Goal: Task Accomplishment & Management: Complete application form

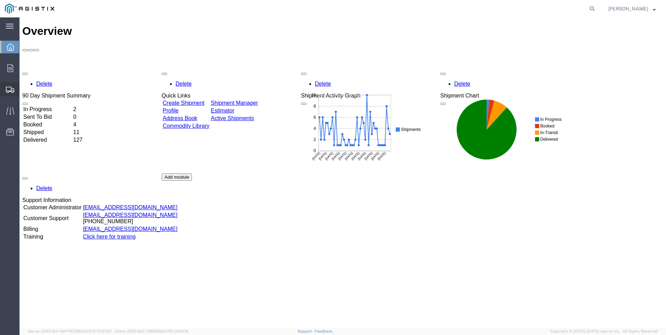
click at [0, 0] on span "Create Shipment" at bounding box center [0, 0] width 0 height 0
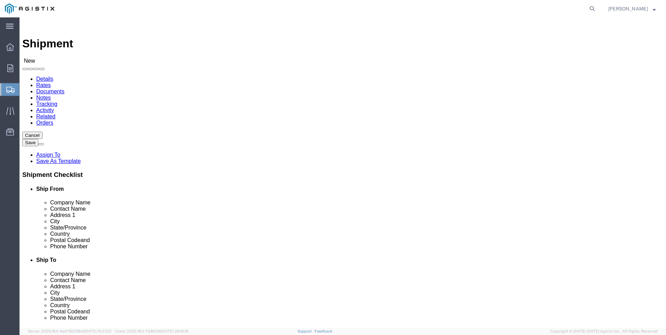
select select
click select "Select PG&E Valmont Industries Inc"
select select "9596"
click select "Select PG&E Valmont Industries Inc"
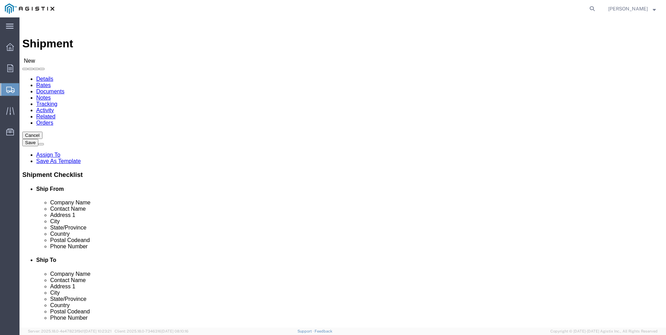
select select
click div
click select "Select All Others [GEOGRAPHIC_DATA] [GEOGRAPHIC_DATA] [GEOGRAPHIC_DATA] [GEOGRA…"
select select "23082"
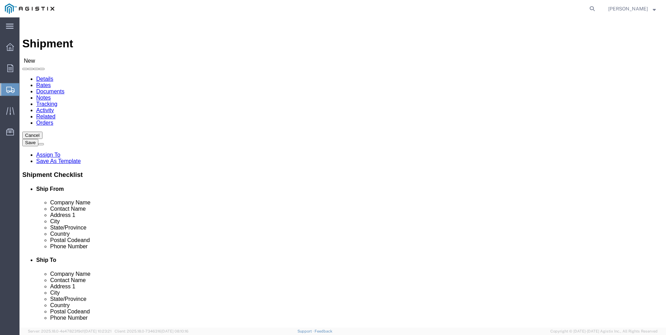
click select "Select All Others [GEOGRAPHIC_DATA] [GEOGRAPHIC_DATA] [GEOGRAPHIC_DATA] [GEOGRA…"
click input "text"
type input "LARED"
click p "- LAREDO TRANSLOADING SERVICES LLC. - ([PERSON_NAME]) [STREET_ADDRESS] REAR, [G…"
select select "[GEOGRAPHIC_DATA]"
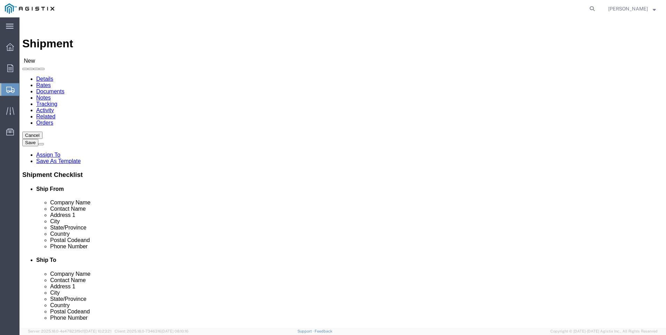
type input "LAREDO TRANSLOADING SERVICES LLC."
click div "Ship To Location Location My Profile Location (OBSOLETE) [GEOGRAPHIC_DATA] SC -…"
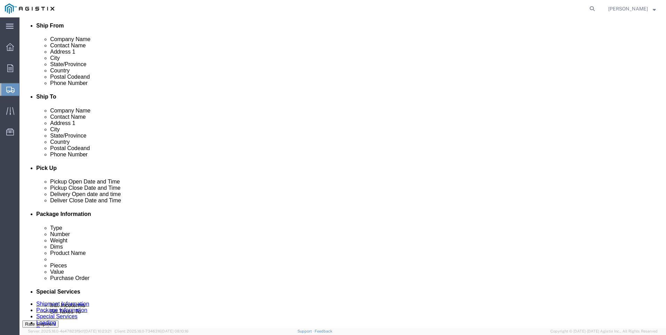
scroll to position [174, 0]
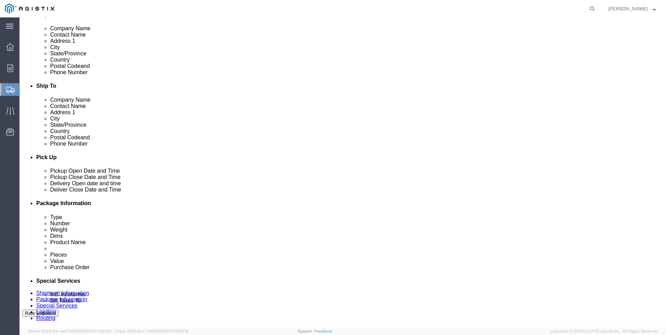
click input "text"
type input "9564019581"
click div "Ship To Location Location My Profile Location (OBSOLETE) [GEOGRAPHIC_DATA] SC -…"
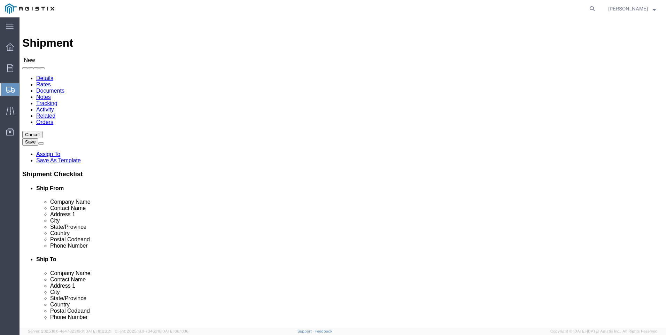
scroll to position [0, 0]
click input "text"
type input "PACI"
click div "- PACIFIC GAS & ELECTRIC - (SHIFFLETS) [GEOGRAPHIC_DATA], [STREET_ADDRESS]"
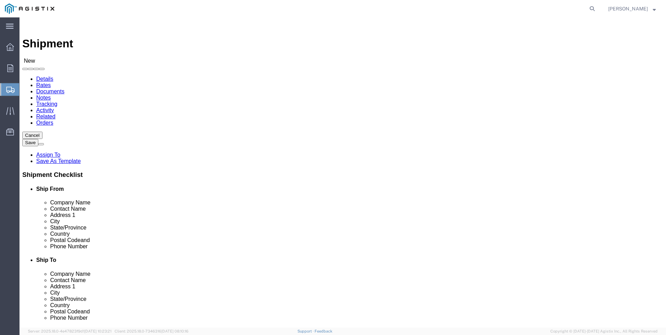
select select "CA"
type input "PACIFIC GAS & ELECTRIC"
click div "Ship To Location Location My Profile Location (OBSOLETE) [GEOGRAPHIC_DATA] SC -…"
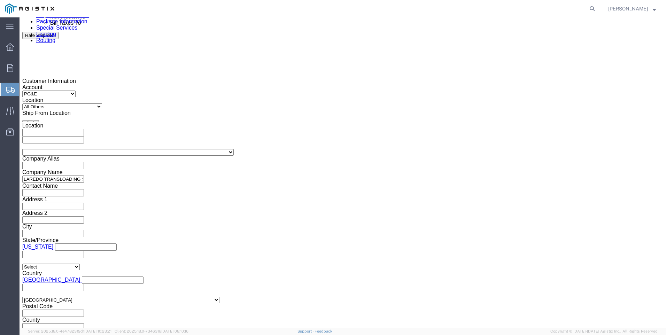
scroll to position [453, 0]
click div
click button "Apply"
click div
click button "Apply"
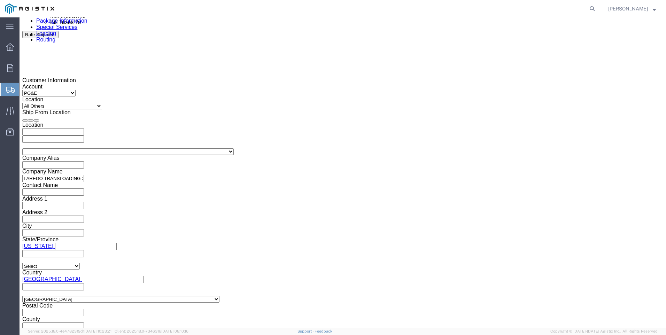
click input "text"
type input "3501401076"
click select "Select Account Type Activity ID Airline Appointment Number ASN Batch Request # …"
select select "PICKUPNUM"
click select "Select Account Type Activity ID Airline Appointment Number ASN Batch Request # …"
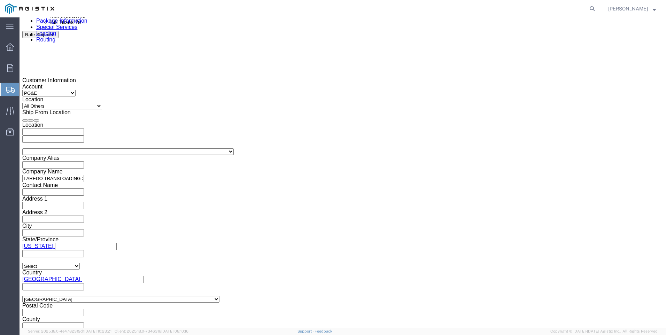
type input "900245463"
click div "Mode Select Air Less than Truckload Multi-Leg Ocean Freight Rail Small Parcel T…"
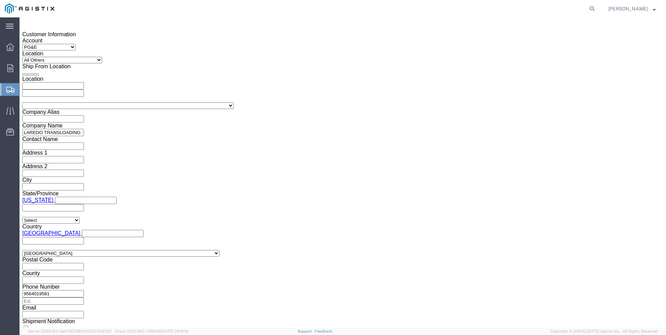
scroll to position [499, 0]
click button "Continue"
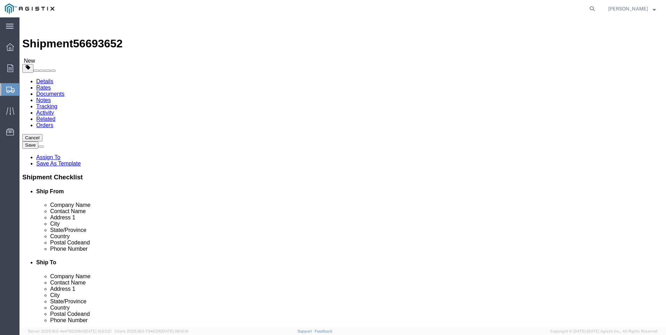
click select "Select Bulk Bundle(s) Cardboard Box(es) Carton(s) Crate(s) Drum(s) (Fiberboard)…"
select select "BNDL"
click select "Select Bulk Bundle(s) Cardboard Box(es) Carton(s) Crate(s) Drum(s) (Fiberboard)…"
click select "Select cm ft in"
select select "FT"
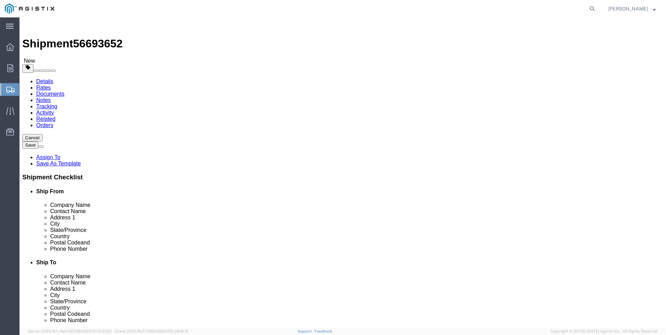
click select "Select cm ft in"
click input "text"
type input "40"
type input "8.5"
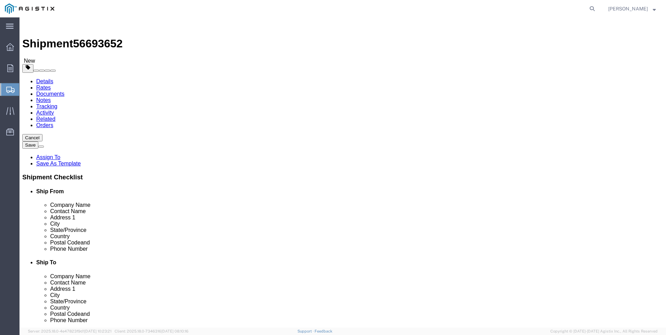
type input "8"
click input "0.00"
type input "27216"
drag, startPoint x: 117, startPoint y: 195, endPoint x: 216, endPoint y: 208, distance: 100.1
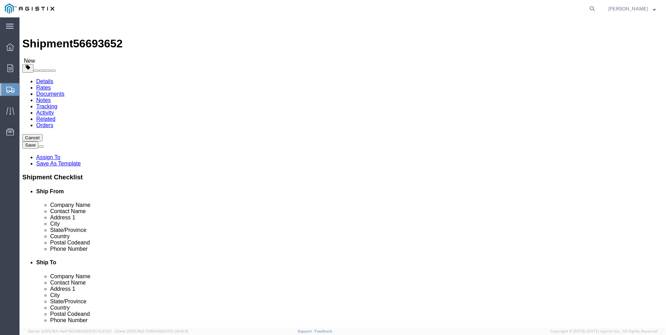
click span
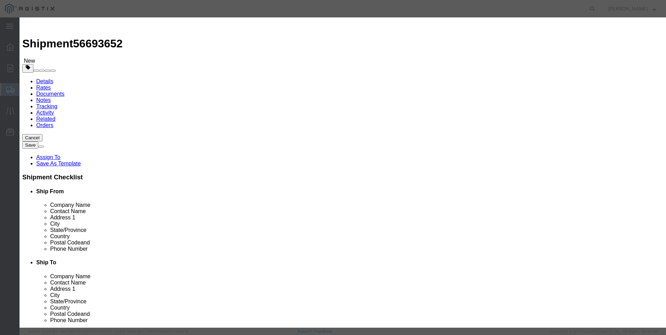
click input "text"
type input "steel poles"
click input "0"
click input "28"
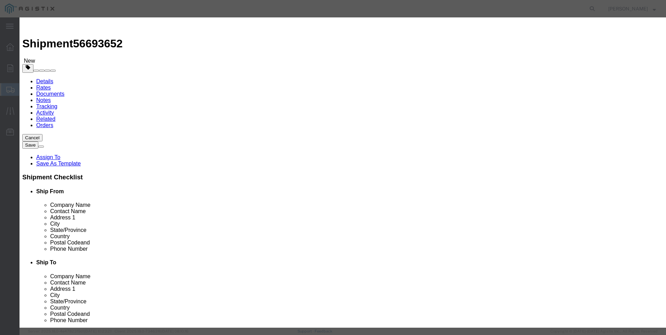
click input "28"
type input "28"
click input "text"
type input "1"
select select "USD"
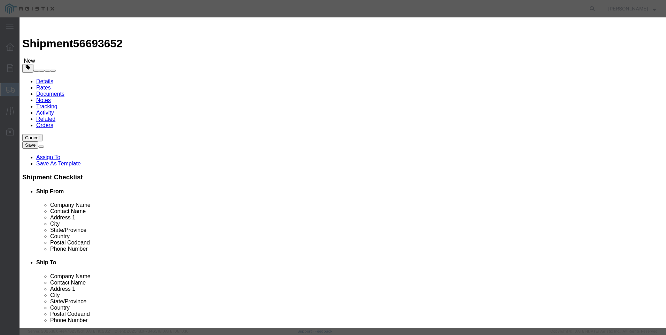
select select "50"
click button "Save & Close"
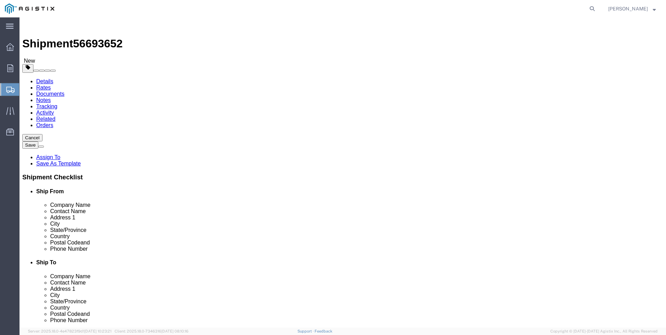
click button "Rate Shipment"
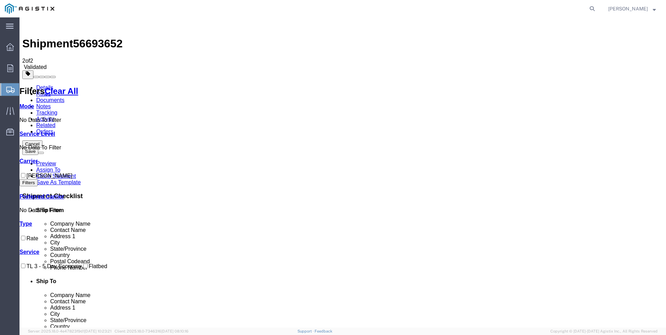
checkbox input "true"
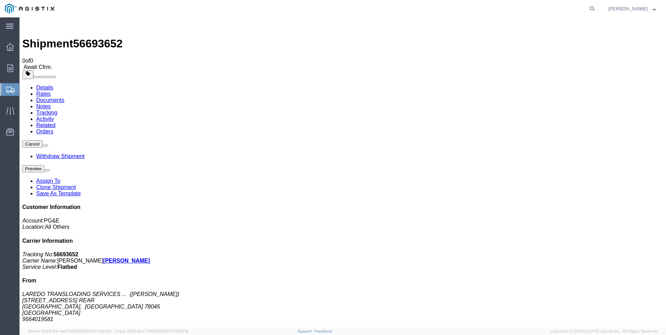
click at [0, 0] on span "Create Shipment" at bounding box center [0, 0] width 0 height 0
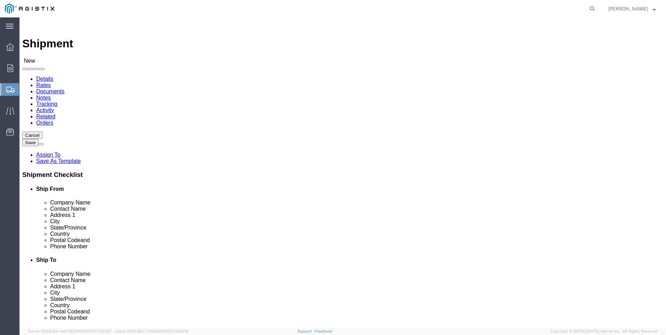
click select "Select PG&E Valmont Industries Inc"
select select "9596"
click select "Select PG&E Valmont Industries Inc"
select select
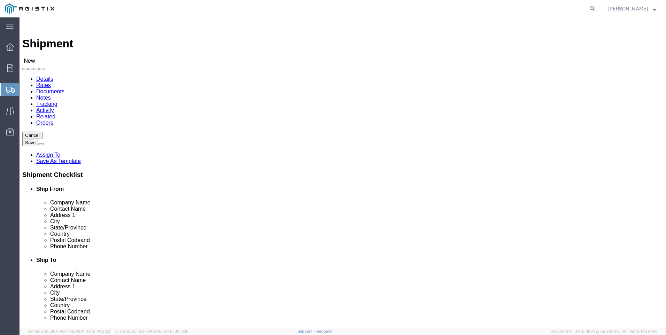
click div
click select "Select All Others [GEOGRAPHIC_DATA] [GEOGRAPHIC_DATA] [GEOGRAPHIC_DATA] [GEOGRA…"
select select "23082"
click select "Select All Others [GEOGRAPHIC_DATA] [GEOGRAPHIC_DATA] [GEOGRAPHIC_DATA] [GEOGRA…"
click div "Ship From Location Location My Profile Location (OBSOLETE) [GEOGRAPHIC_DATA] SC…"
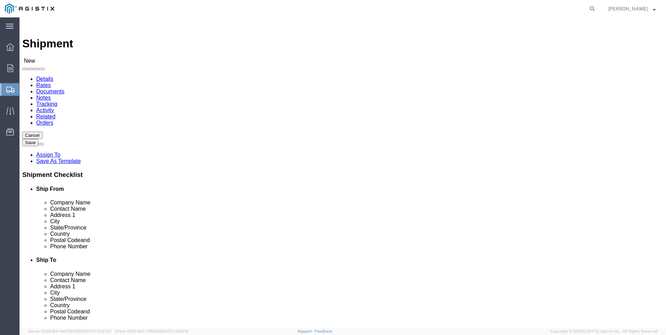
click input "text"
type input "LAREDO"
click p "- LAREDO TRANSLOADING SERVICES LLC. - ([PERSON_NAME]) [STREET_ADDRESS] REAR, [G…"
select select "[GEOGRAPHIC_DATA]"
type input "LAREDO TRANSLOADING SERVICES LLC."
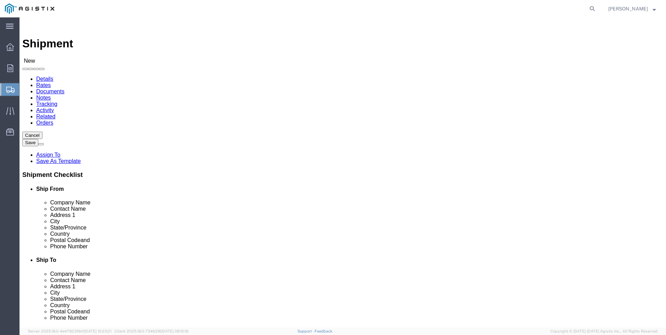
click div "Ship From Location Location My Profile Location (OBSOLETE) [GEOGRAPHIC_DATA] SC…"
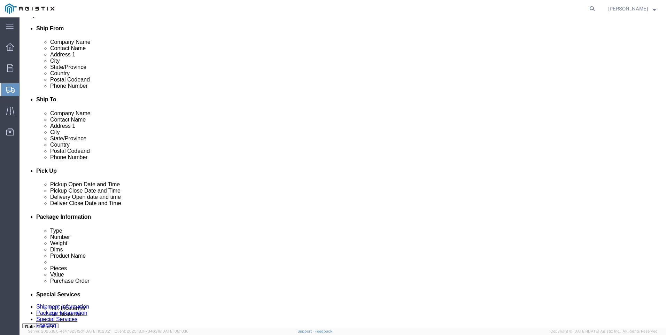
scroll to position [174, 0]
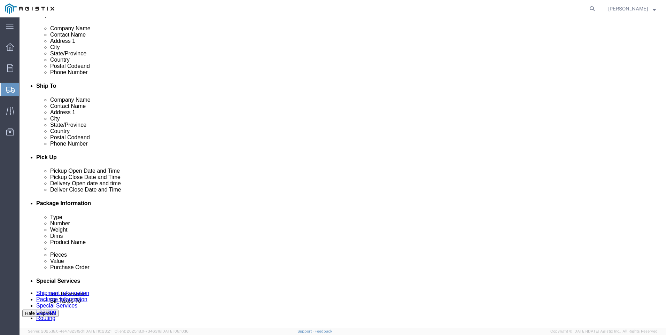
click input "text"
type input "9564019581"
click div "Ship To Location Location My Profile Location (OBSOLETE) [GEOGRAPHIC_DATA] SC -…"
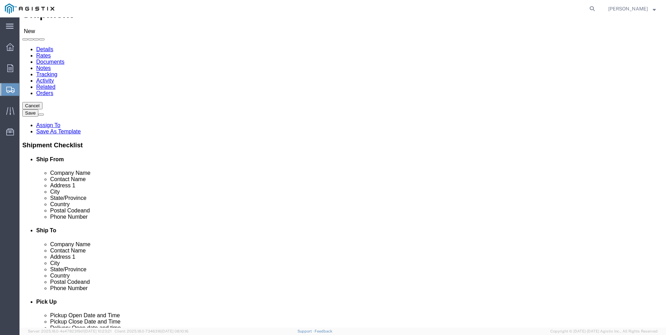
scroll to position [70, 0]
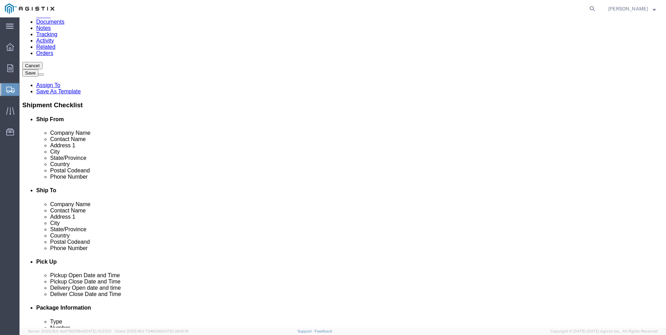
click input "text"
type input "PACIFI"
click p "- PACIFIC GAS & ELECTRIC - (SHIFFLETS) [GEOGRAPHIC_DATA], [STREET_ADDRESS]"
select select "CA"
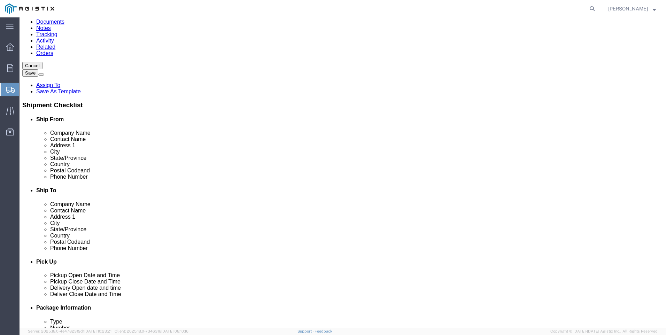
type input "PACIFIC GAS & ELECTRIC"
click div "Ship From Location Location My Profile Location (OBSOLETE) [GEOGRAPHIC_DATA] SC…"
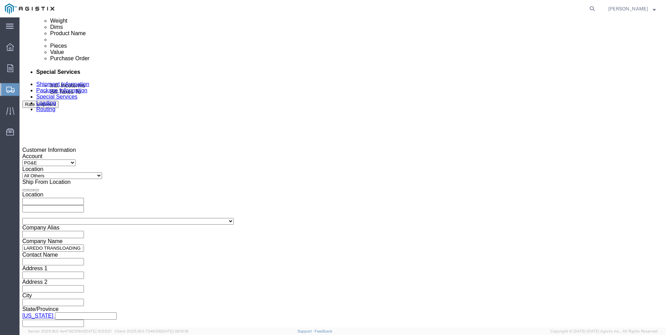
click div
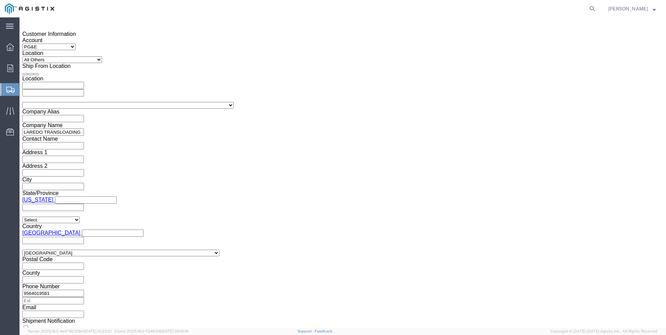
click button "Apply"
click div
click button "Apply"
click input "text"
type input "3501400812"
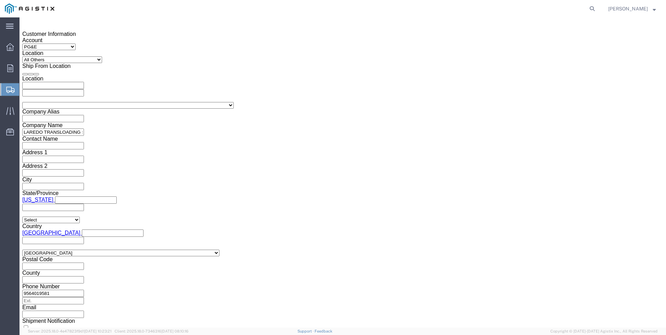
click select "Select Account Type Activity ID Airline Appointment Number ASN Batch Request # …"
select select "PICKUPNUM"
click select "Select Account Type Activity ID Airline Appointment Number ASN Batch Request # …"
type input "900244840"
click button "Continue"
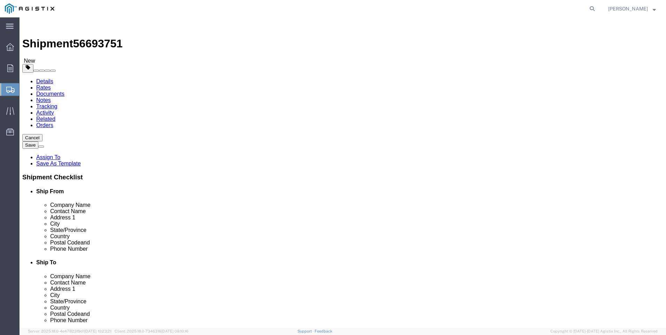
click select "Select Bulk Bundle(s) Cardboard Box(es) Carton(s) Crate(s) Drum(s) (Fiberboard)…"
select select "BNDL"
click select "Select Bulk Bundle(s) Cardboard Box(es) Carton(s) Crate(s) Drum(s) (Fiberboard)…"
click select "Select cm ft in"
select select "FT"
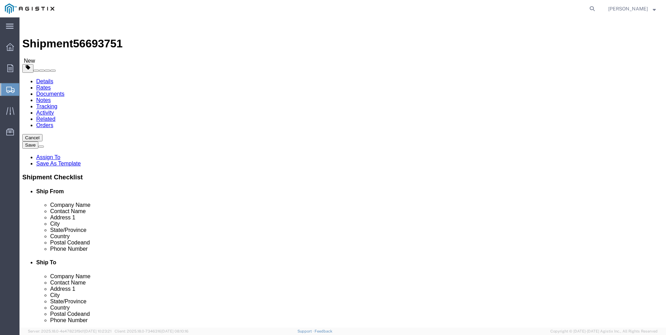
click select "Select cm ft in"
click input "text"
type input "35"
type input "8.5"
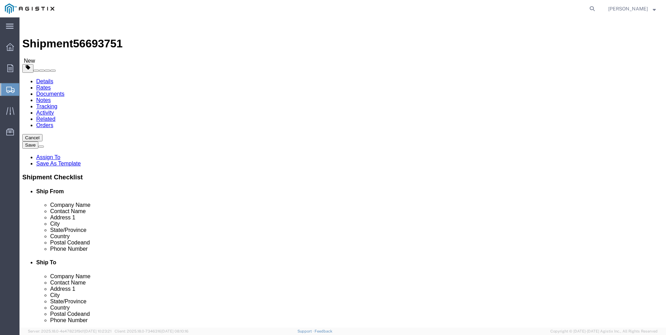
type input "8"
click input "0.00"
type input "16834"
click link "Add Content"
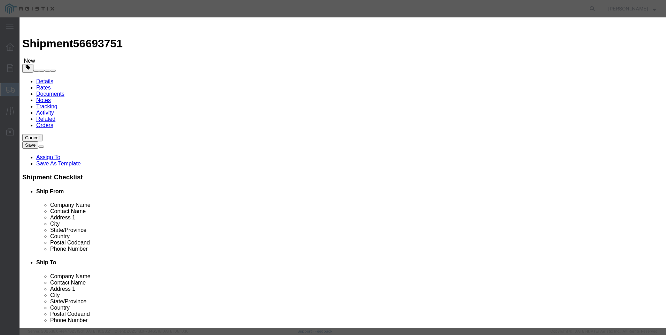
click input "text"
type input "steel poles"
type input "1"
select select "MX"
click input "0"
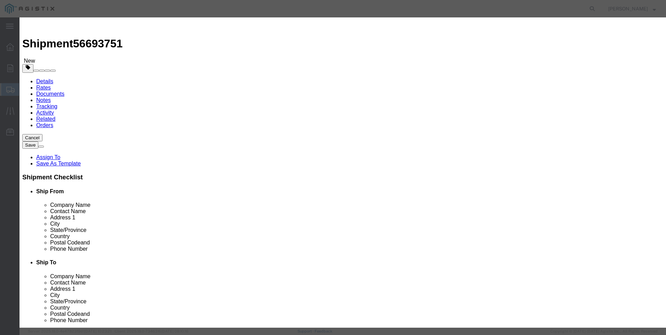
type input "11"
type input "1"
select select "USD"
select select "50"
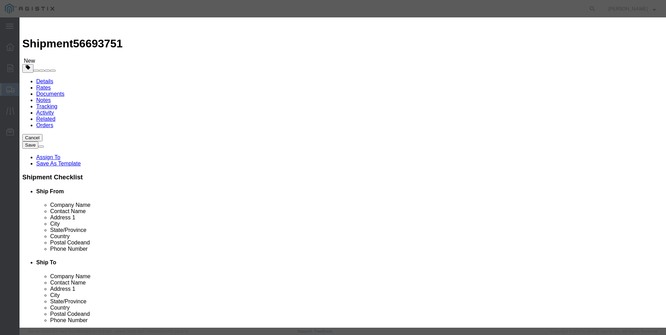
click button "Save & Close"
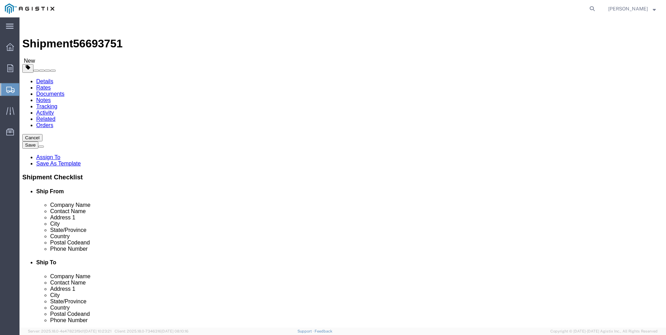
click button "Rate Shipment"
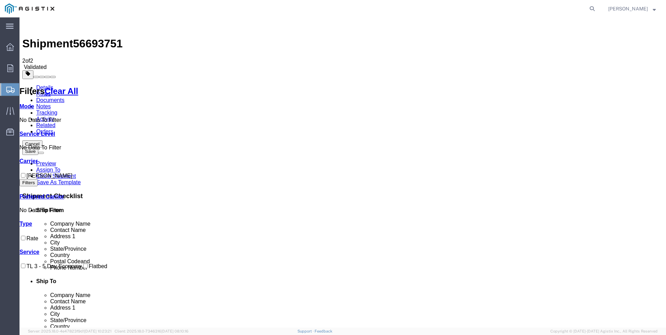
checkbox input "true"
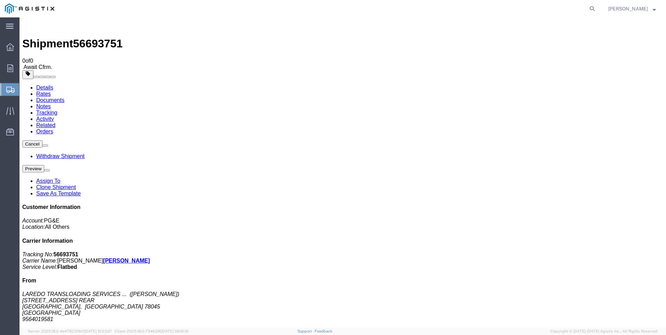
click at [0, 0] on span "Create Shipment" at bounding box center [0, 0] width 0 height 0
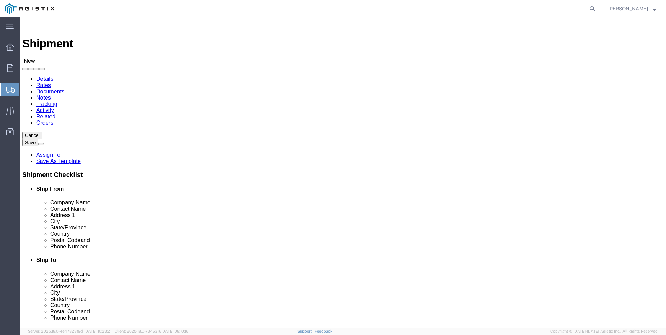
click select "Select PG&E Valmont Industries Inc"
select select "9596"
click select "Select PG&E Valmont Industries Inc"
select select
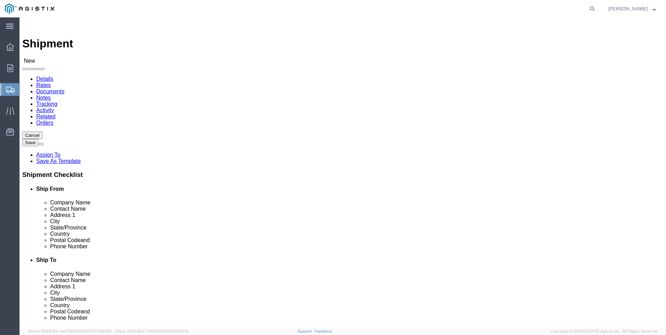
click select "Select All Others [GEOGRAPHIC_DATA] [GEOGRAPHIC_DATA] [GEOGRAPHIC_DATA] [GEOGRA…"
select select "23082"
click select "Select All Others [GEOGRAPHIC_DATA] [GEOGRAPHIC_DATA] [GEOGRAPHIC_DATA] [GEOGRA…"
click div "Ship From Location Location My Profile Location (OBSOLETE) [GEOGRAPHIC_DATA] SC…"
click input "text"
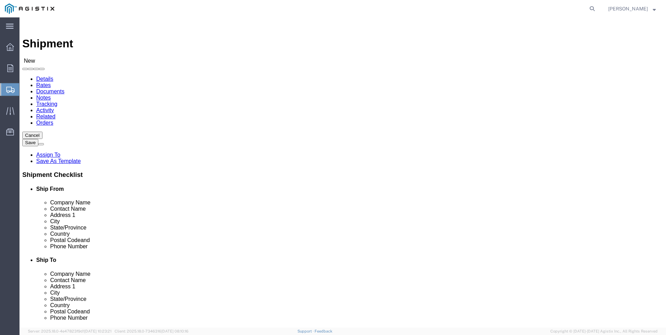
type input "LARED"
click p "- LAREDO TRANSLOADING SERVICES LLC. - ([PERSON_NAME]) [STREET_ADDRESS] REAR, [G…"
select select "[GEOGRAPHIC_DATA]"
type input "LAREDO TRANSLOADING SERVICES LLC."
click div "Ship From Location Location My Profile Location (OBSOLETE) [GEOGRAPHIC_DATA] SC…"
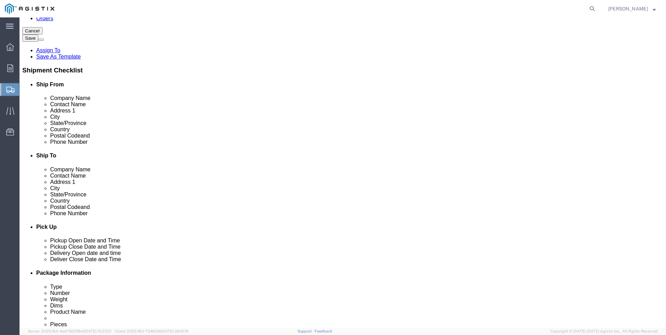
scroll to position [139, 0]
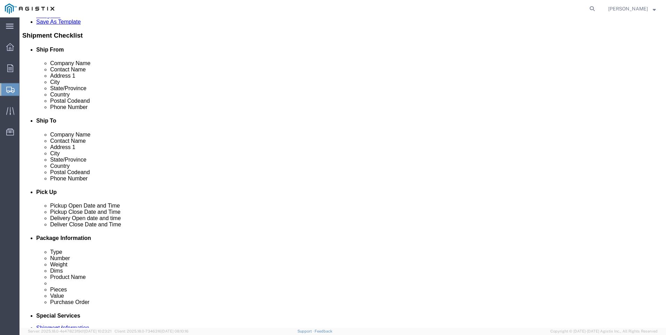
click input "text"
type input "9564019581"
click div "Ship To Location Location My Profile Location (OBSOLETE) [GEOGRAPHIC_DATA] SC -…"
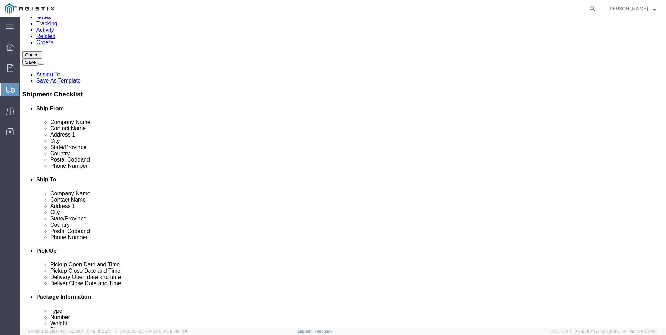
scroll to position [0, 0]
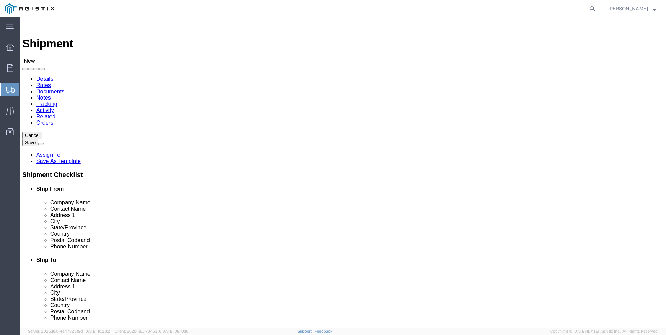
click input "text"
type input "PACIFI"
click p "- PACIFIC GAS & ELECTRIC - (SHIFFLETS) [GEOGRAPHIC_DATA], [STREET_ADDRESS]"
select select "CA"
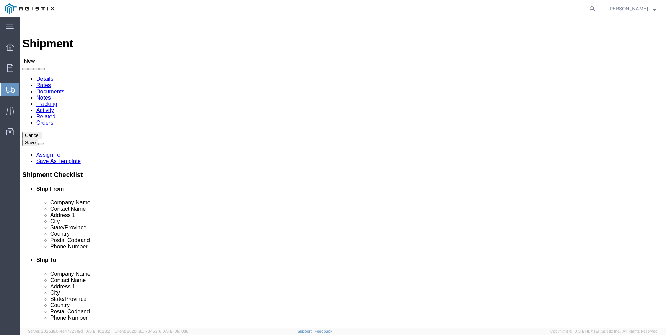
type input "PACIFIC GAS & ELECTRIC"
click div "Ship To Location Location My Profile Location (OBSOLETE) [GEOGRAPHIC_DATA] SC -…"
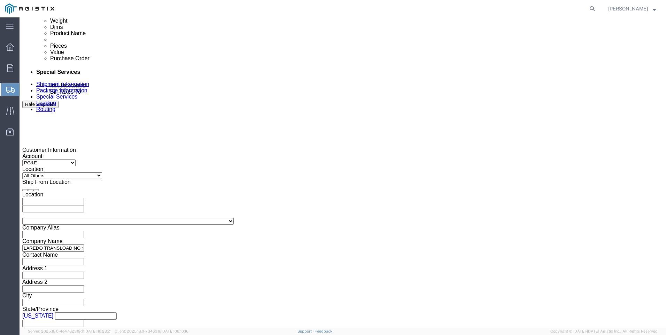
click div
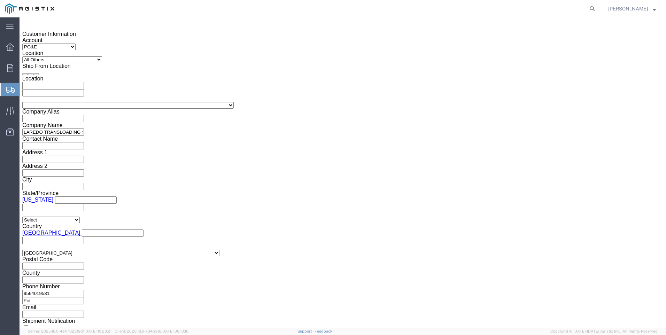
click button "Apply"
click div
click button "Apply"
click input "text"
type input "3501404865"
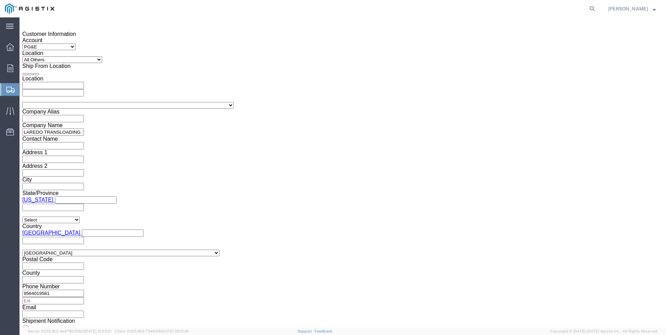
click select "Select Account Type Activity ID Airline Appointment Number ASN Batch Request # …"
select select "PICKUPNUM"
click select "Select Account Type Activity ID Airline Appointment Number ASN Batch Request # …"
type input "900245051"
click button "Continue"
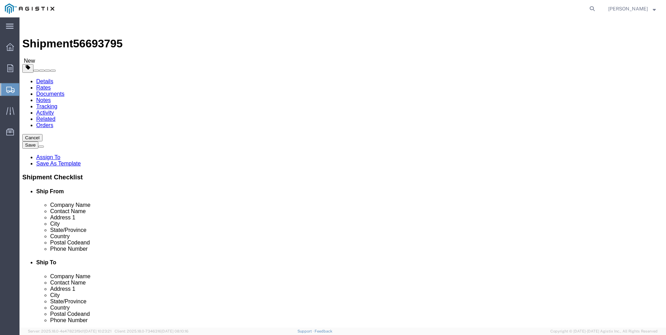
click select "Select Bulk Bundle(s) Cardboard Box(es) Carton(s) Crate(s) Drum(s) (Fiberboard)…"
click div "1"
click select "Select Bulk Bundle(s) Cardboard Box(es) Carton(s) Crate(s) Drum(s) (Fiberboard)…"
select select "BNDL"
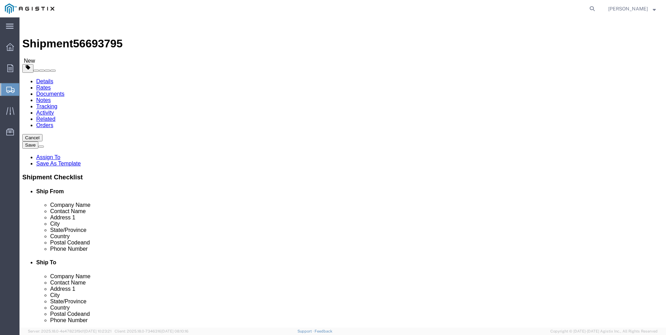
click select "Select Bulk Bundle(s) Cardboard Box(es) Carton(s) Crate(s) Drum(s) (Fiberboard)…"
click select "Select cm ft in"
select select "FT"
click select "Select cm ft in"
click input "text"
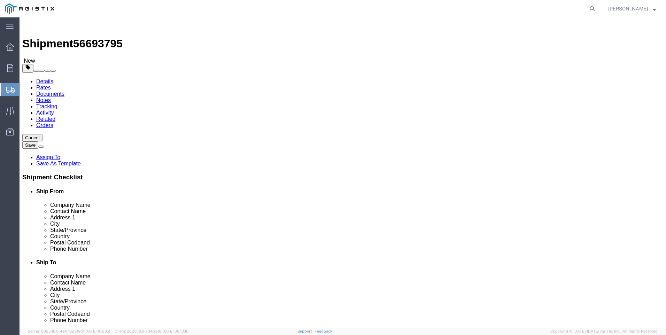
click input "text"
type input "30"
type input "8.5"
type input "8"
click div "Package Type Select Bulk Bundle(s) Cardboard Box(es) Carton(s) Crate(s) Drum(s)…"
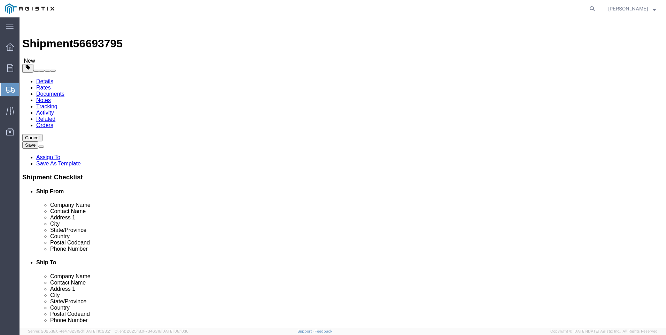
click div "Package Type Select Bulk Bundle(s) Cardboard Box(es) Carton(s) Crate(s) Drum(s)…"
click input "0.00"
type input "14252"
click link "Add Content"
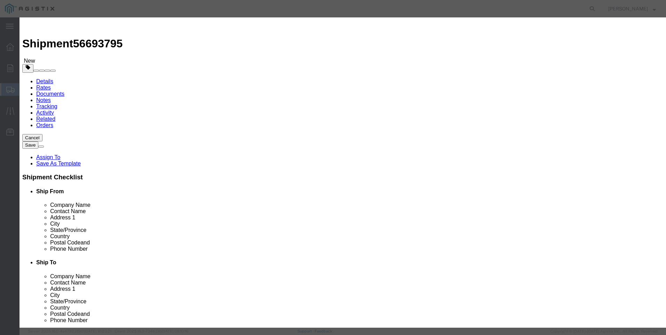
click input "text"
type input "steel poles"
select select "MX"
click input "0"
type input "14"
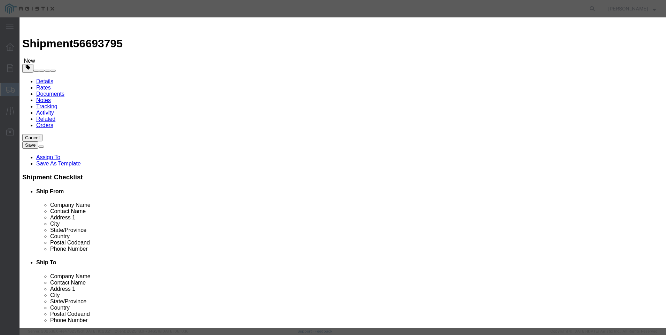
type input "1"
select select "USD"
select select "50"
click button "Save & Close"
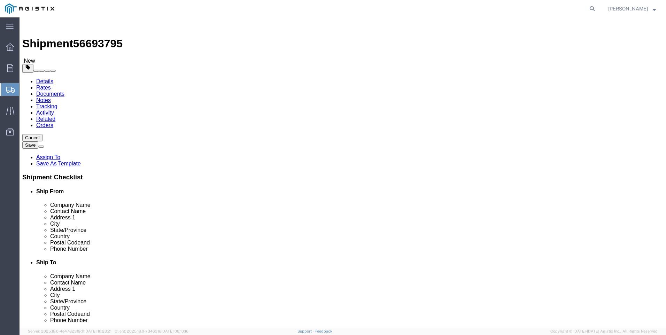
click button "Rate Shipment"
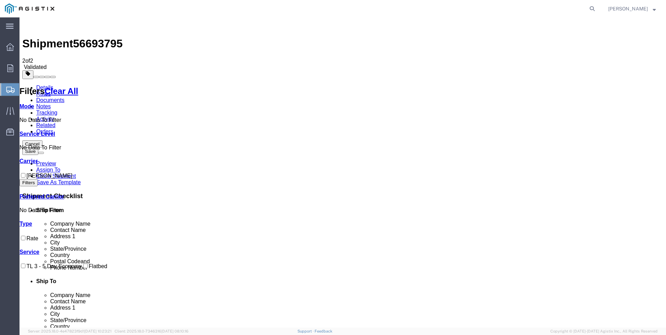
checkbox input "true"
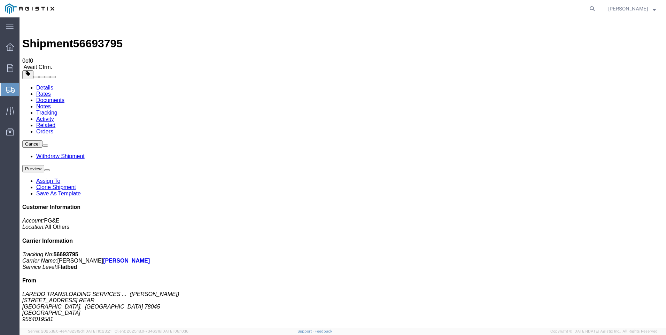
click at [0, 0] on span "Create Shipment" at bounding box center [0, 0] width 0 height 0
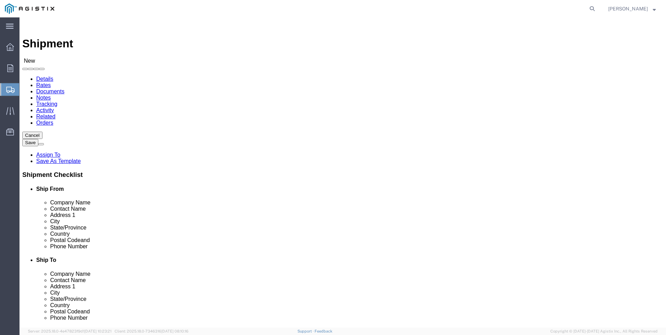
click select "Select PG&E Valmont Industries Inc"
select select "9596"
click select "Select PG&E Valmont Industries Inc"
select select
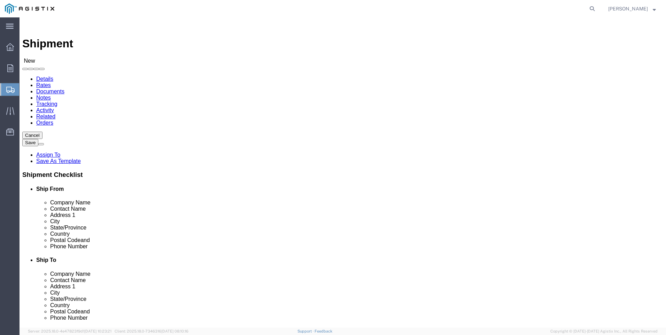
click select "Select All Others [GEOGRAPHIC_DATA] [GEOGRAPHIC_DATA] [GEOGRAPHIC_DATA] [GEOGRA…"
select select "23082"
click select "Select All Others [GEOGRAPHIC_DATA] [GEOGRAPHIC_DATA] [GEOGRAPHIC_DATA] [GEOGRA…"
click input "text"
type input "LARED"
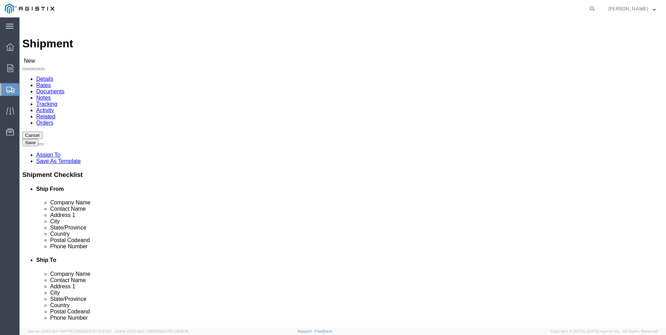
click div "- LAREDO TRANSLOADING SERVICES LLC. - ([PERSON_NAME]) [STREET_ADDRESS] REAR, [G…"
select select "[GEOGRAPHIC_DATA]"
type input "LAREDO TRANSLOADING SERVICES LLC."
click div "Ship From Location Location My Profile Location (OBSOLETE) [GEOGRAPHIC_DATA] SC…"
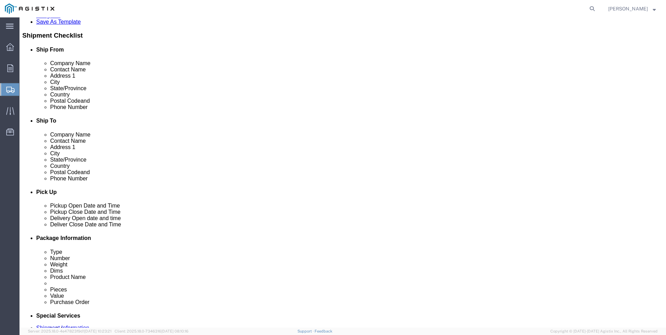
click input "text"
type input "9564019581"
click div "Ship From Location Location My Profile Location (OBSOLETE) [GEOGRAPHIC_DATA] SC…"
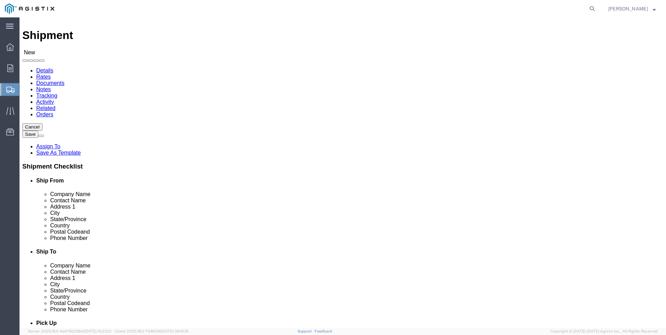
scroll to position [0, 0]
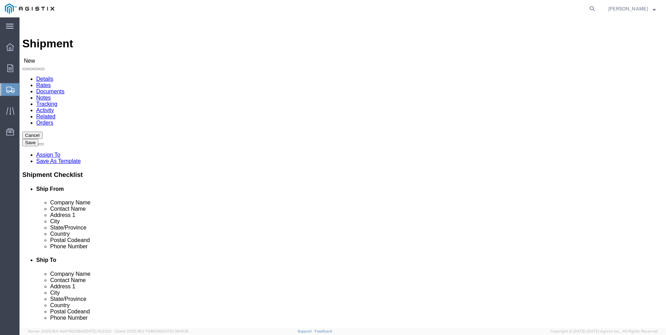
click input "text"
type input "PACIFI"
click p "- PACIFIC GAS & ELECTRIC - (SHIFFLETS) [GEOGRAPHIC_DATA], [STREET_ADDRESS]"
select select "CA"
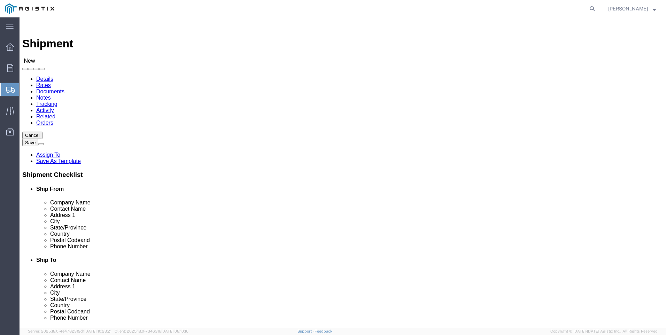
type input "PACIFIC GAS & ELECTRIC"
click div "Ship From Location Location My Profile Location (OBSOLETE) [GEOGRAPHIC_DATA] SC…"
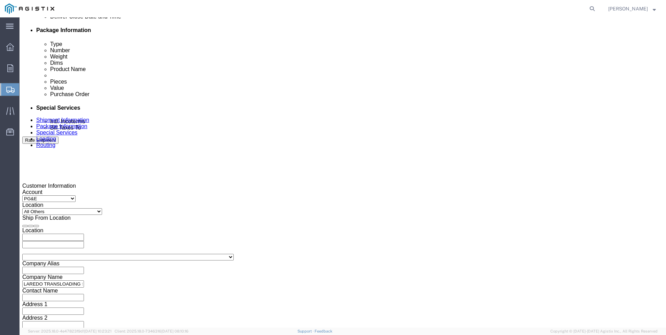
scroll to position [453, 0]
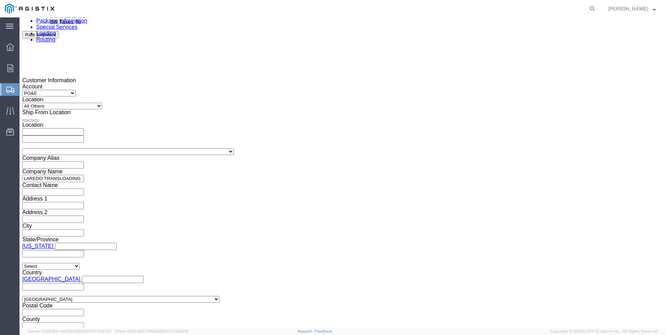
click div
click button "Apply"
click div
click button "Apply"
click input "text"
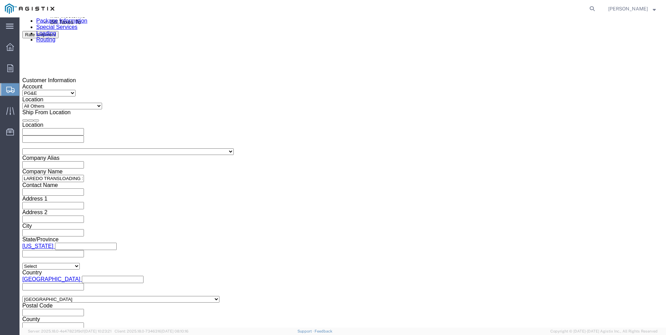
type input "3501400812"
click select "Select Account Type Activity ID Airline Appointment Number ASN Batch Request # …"
select select "PICKUPNUM"
click select "Select Account Type Activity ID Airline Appointment Number ASN Batch Request # …"
type input "900245053"
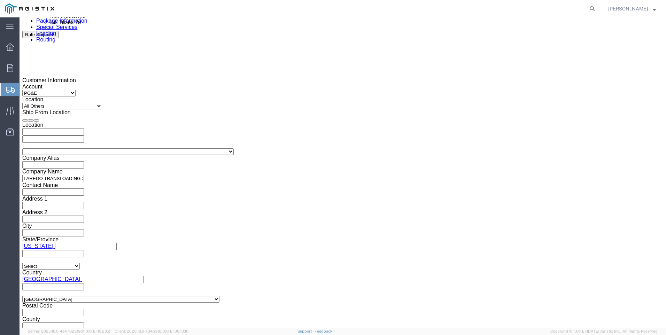
click div "Mode Select Air Less than Truckload Multi-Leg Ocean Freight Rail Small Parcel T…"
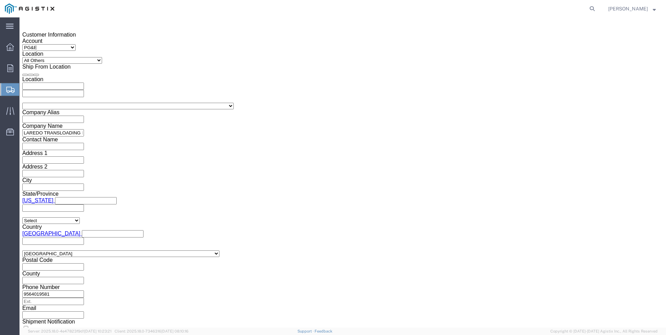
scroll to position [499, 0]
click button "Continue"
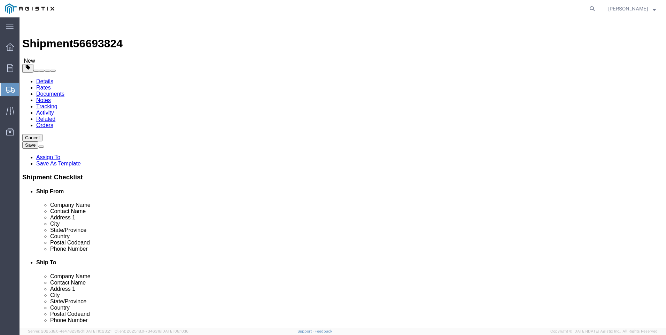
click select "Select Bulk Bundle(s) Cardboard Box(es) Carton(s) Crate(s) Drum(s) (Fiberboard)…"
select select "BNDL"
click select "Select Bulk Bundle(s) Cardboard Box(es) Carton(s) Crate(s) Drum(s) (Fiberboard)…"
click select "Select cm ft in"
select select "FT"
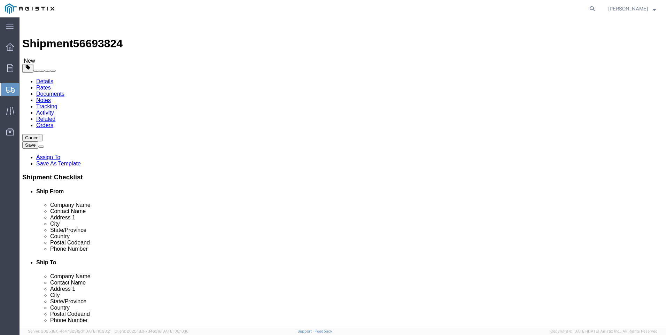
click select "Select cm ft in"
click input "text"
type input "35"
type input "8.5"
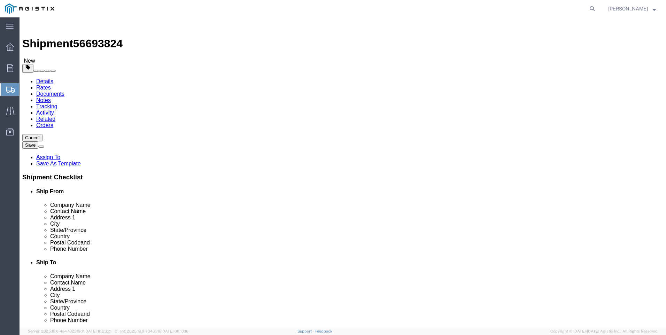
type input "8"
click input "0.00"
type input "17044"
click link "Add Content"
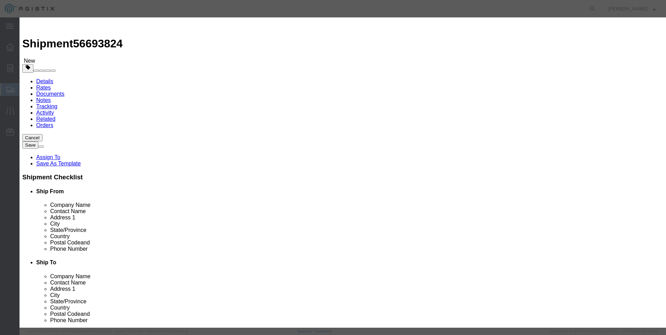
click input "text"
type input "steel poles"
type input "1"
select select "MX"
click input "0"
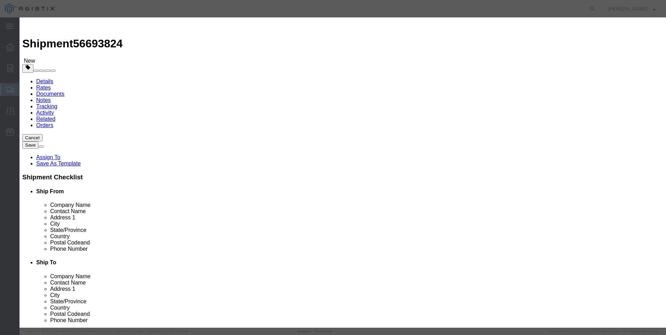
type input "11"
type input "1"
select select "USD"
select select "50"
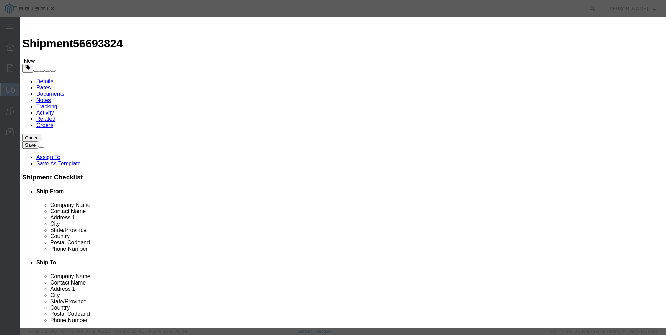
click button "Save & Close"
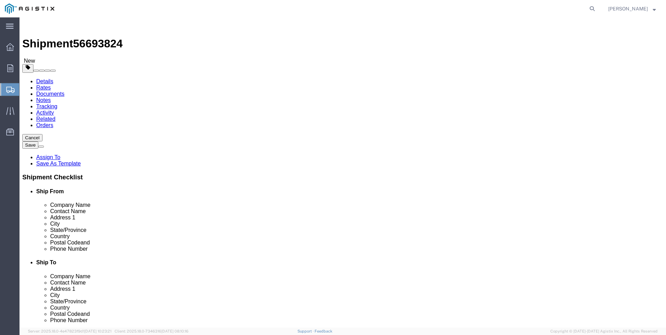
click button "Rate Shipment"
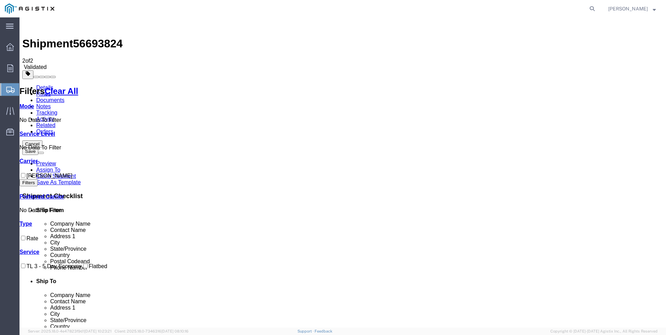
checkbox input "true"
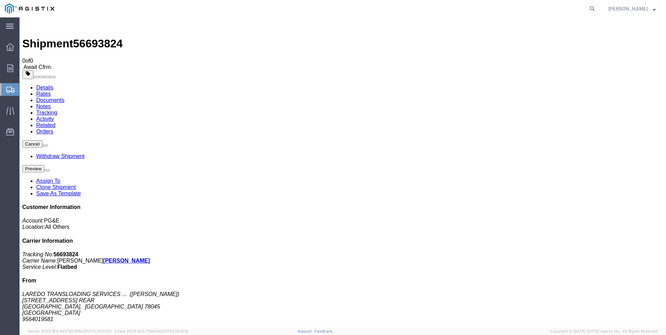
click at [0, 0] on span "Create Shipment" at bounding box center [0, 0] width 0 height 0
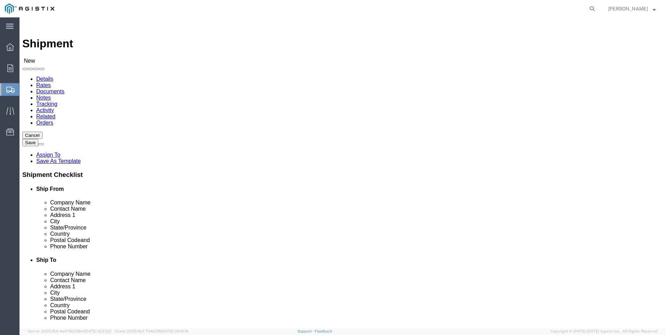
click select "Select PG&E Valmont Industries Inc"
select select "9596"
click select "Select PG&E Valmont Industries Inc"
select select
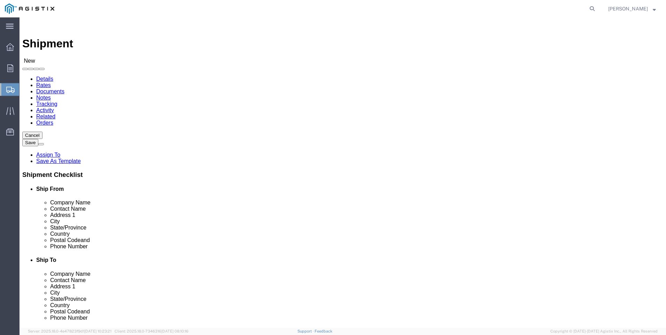
select select "23082"
click select "Select All Others [GEOGRAPHIC_DATA] [GEOGRAPHIC_DATA] [GEOGRAPHIC_DATA] [GEOGRA…"
click input "text"
type input "[PERSON_NAME]"
click p "- LAREDO TRANSLOADING SERVICES LLC. - ([PERSON_NAME]) [STREET_ADDRESS] REAR, [G…"
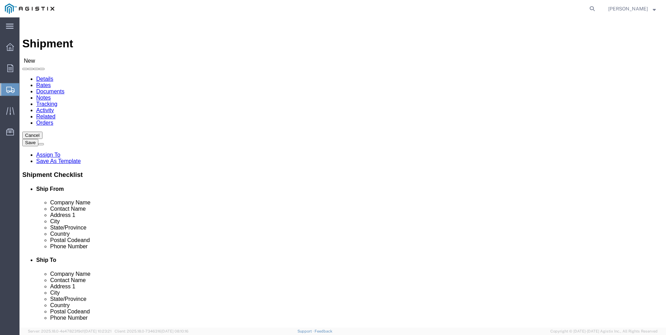
select select "[GEOGRAPHIC_DATA]"
type input "LAREDO TRANSLOADING SERVICES LLC."
click div "Ship To Location Location My Profile Location (OBSOLETE) [GEOGRAPHIC_DATA] SC -…"
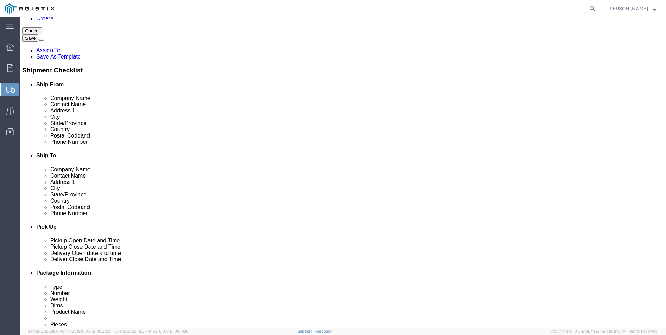
click input "text"
type input "9564019581"
click input "text"
type input "PACIFI"
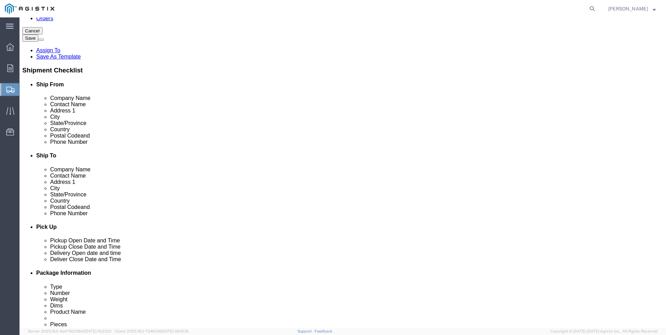
click p "- PACIFIC GAS & ELECTRIC - (SHIFFLETS) [GEOGRAPHIC_DATA], [STREET_ADDRESS]"
select select "CA"
type input "PACIFIC GAS & ELECTRIC"
click div "Ship To Location Location My Profile Location (OBSOLETE) [GEOGRAPHIC_DATA] SC -…"
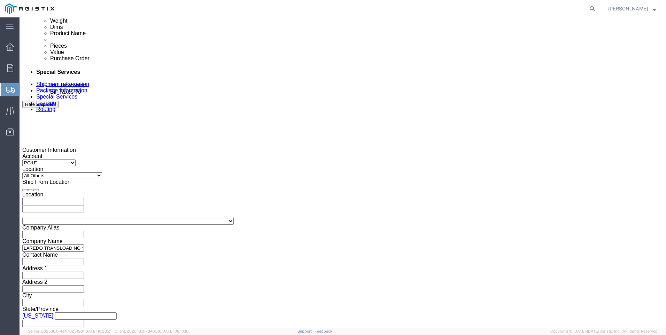
click div
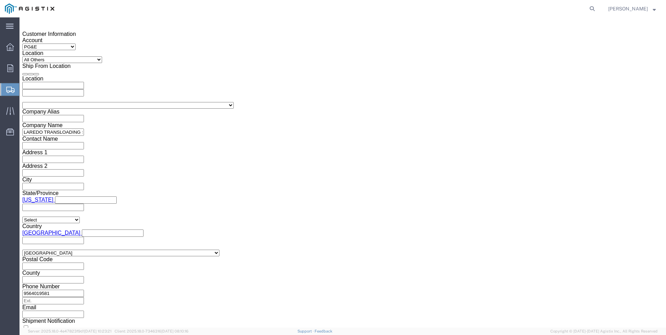
click button "Apply"
click div
click button "Apply"
click input "text"
type input "3501400812"
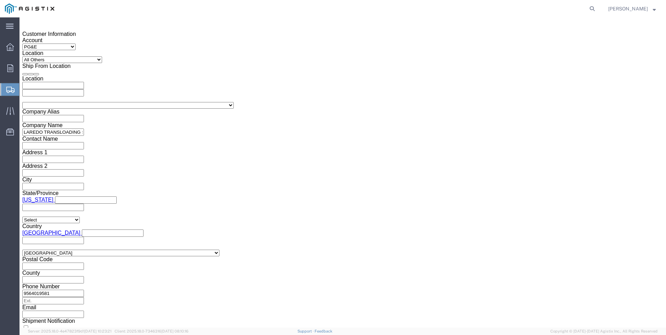
click div "Select Account Type Activity ID Airline Appointment Number ASN Batch Request # …"
click select "Select Account Type Activity ID Airline Appointment Number ASN Batch Request # …"
select select "PICKUPNUM"
click select "Select Account Type Activity ID Airline Appointment Number ASN Batch Request # …"
type input "900245246"
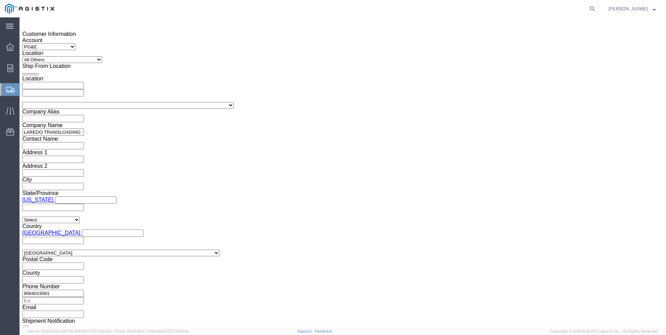
click button "Continue"
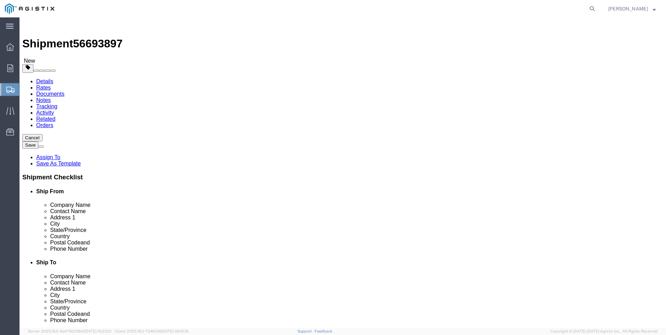
click select "Select Bulk Bundle(s) Cardboard Box(es) Carton(s) Crate(s) Drum(s) (Fiberboard)…"
select select "BNDL"
click select "Select Bulk Bundle(s) Cardboard Box(es) Carton(s) Crate(s) Drum(s) (Fiberboard)…"
click select "Select cm ft in"
select select "FT"
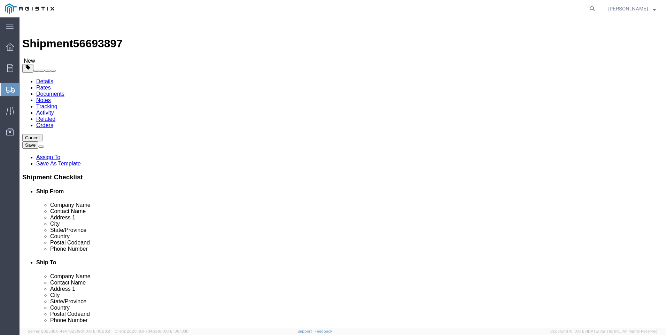
click select "Select cm ft in"
click input "text"
type input "30"
type input "8.5"
type input "8"
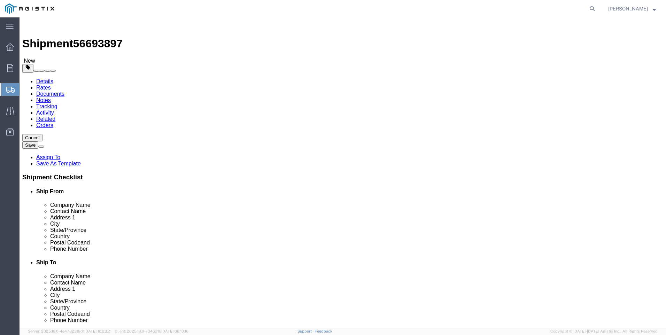
type input "22847"
click link "Add Content"
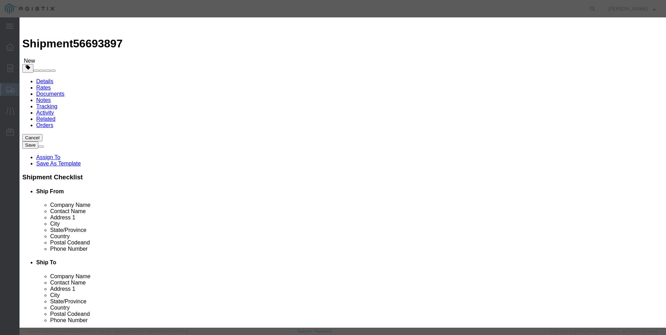
click input "text"
type input "steel poles"
type input "1"
select select "MX"
click input "0"
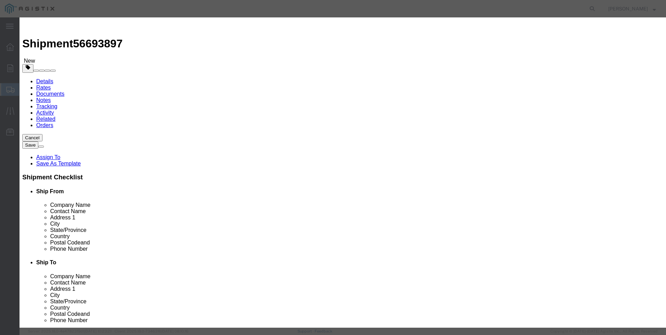
type input "19"
type input "1"
select select "USD"
select select "50"
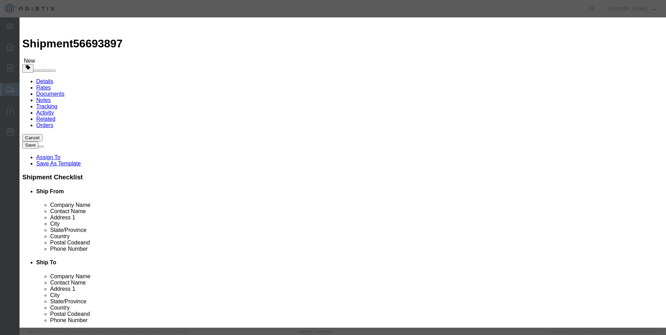
click button "Save & Close"
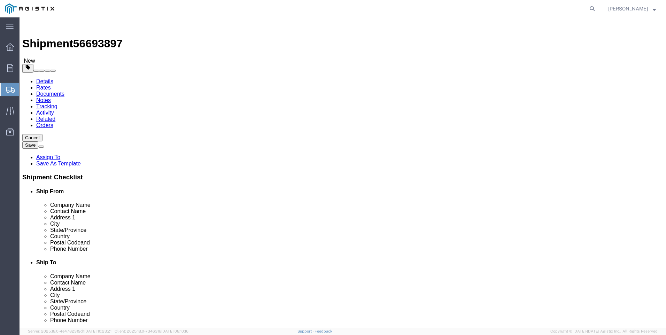
click button "Rate Shipment"
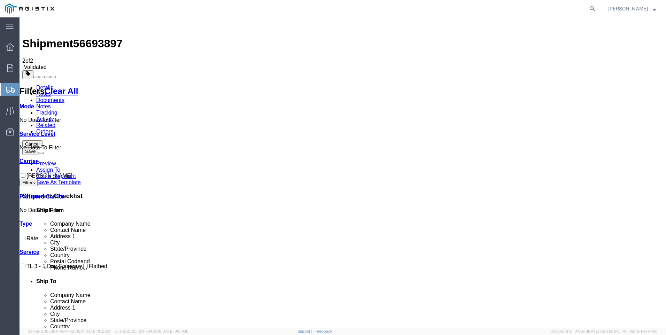
checkbox input "true"
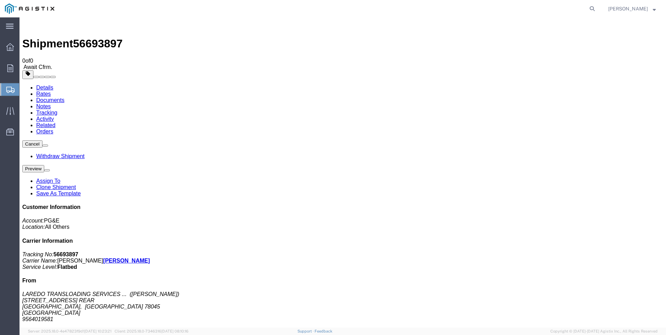
click at [0, 0] on span "Create Shipment" at bounding box center [0, 0] width 0 height 0
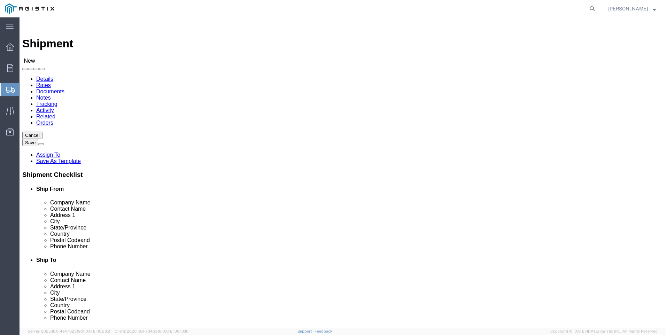
click select "Select PG&E Valmont Industries Inc"
select select "9596"
click select "Select PG&E Valmont Industries Inc"
select select
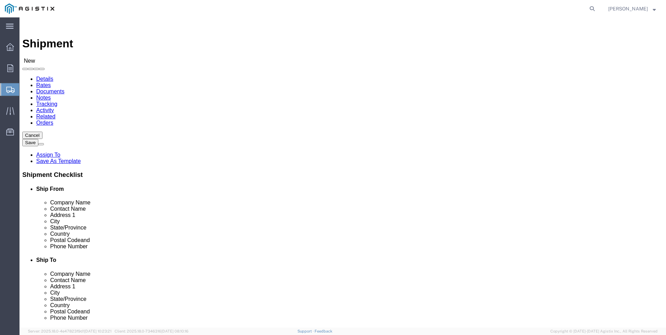
click select "Select All Others [GEOGRAPHIC_DATA] [GEOGRAPHIC_DATA] [GEOGRAPHIC_DATA] [GEOGRA…"
select select "23082"
click select "Select All Others [GEOGRAPHIC_DATA] [GEOGRAPHIC_DATA] [GEOGRAPHIC_DATA] [GEOGRA…"
click div "Ship From Location Location My Profile Location (OBSOLETE) [GEOGRAPHIC_DATA] SC…"
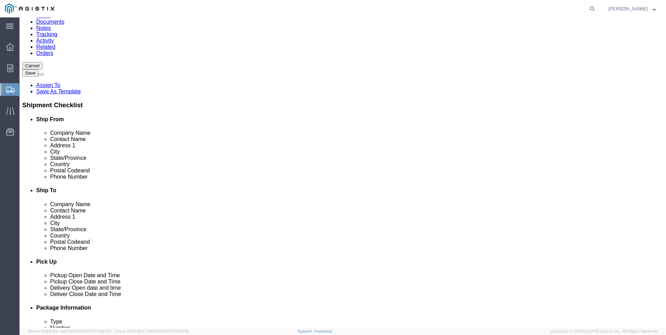
click input "text"
type input "[PERSON_NAME]"
click p "- LAREDO TRANSLOADING SERVICES LLC. - ([PERSON_NAME]) [STREET_ADDRESS] REAR, [G…"
select select "[GEOGRAPHIC_DATA]"
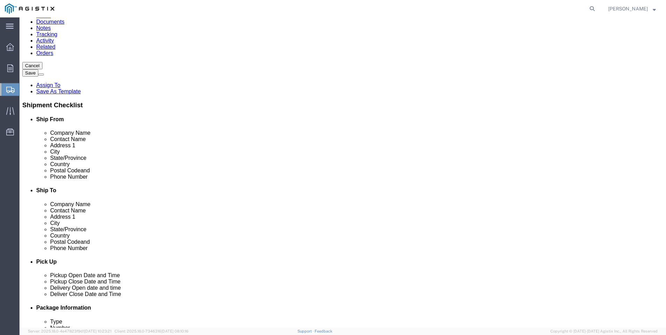
type input "LAREDO TRANSLOADING SERVICES LLC."
click input "text"
type input "9564019581"
click input "text"
type input "PACIFI"
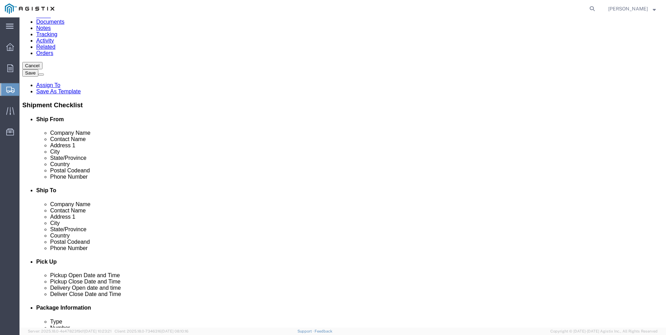
scroll to position [156, 0]
click p "- PACIFIC GAS & ELECTRIC - (SHIFFLETS) [GEOGRAPHIC_DATA], [STREET_ADDRESS]"
select select "CA"
type input "PACIFIC GAS & ELECTRIC"
click div "Ship From Location Location My Profile Location (OBSOLETE) [GEOGRAPHIC_DATA] SC…"
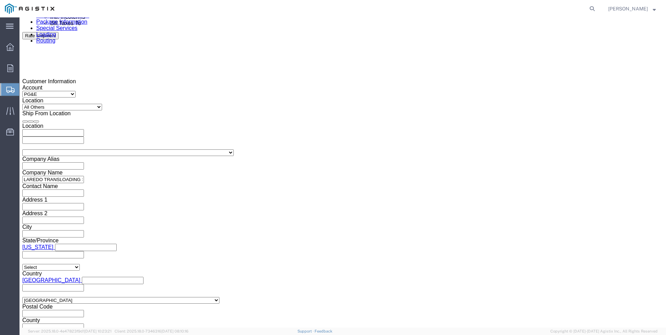
scroll to position [453, 0]
click div
click button "Apply"
click div
click button "Apply"
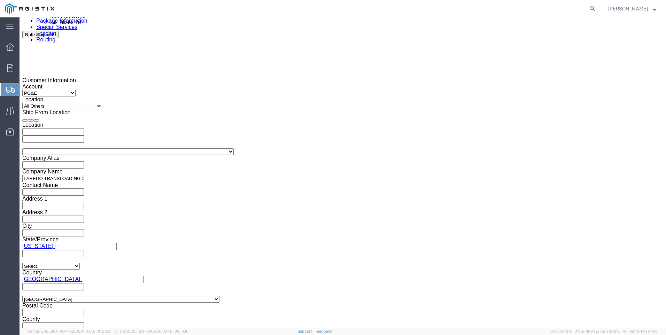
click input "text"
type input "3501400812"
click select "Select Account Type Activity ID Airline Appointment Number ASN Batch Request # …"
select select "PICKUPNUM"
click select "Select Account Type Activity ID Airline Appointment Number ASN Batch Request # …"
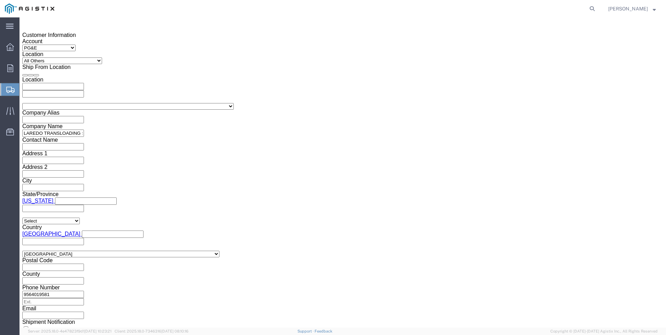
scroll to position [499, 0]
type input "900245054"
click button "Continue"
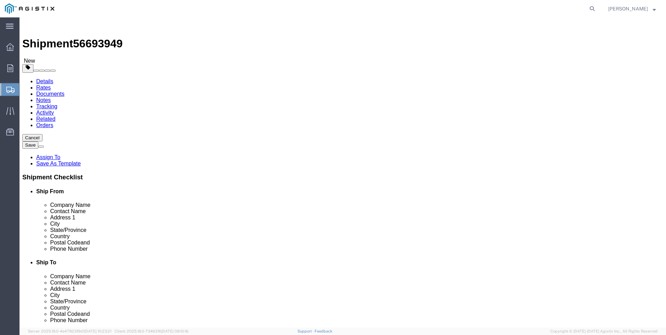
click select "Select Bulk Bundle(s) Cardboard Box(es) Carton(s) Crate(s) Drum(s) (Fiberboard)…"
select select "BNDL"
click select "Select Bulk Bundle(s) Cardboard Box(es) Carton(s) Crate(s) Drum(s) (Fiberboard)…"
click select "Select cm ft in"
select select "FT"
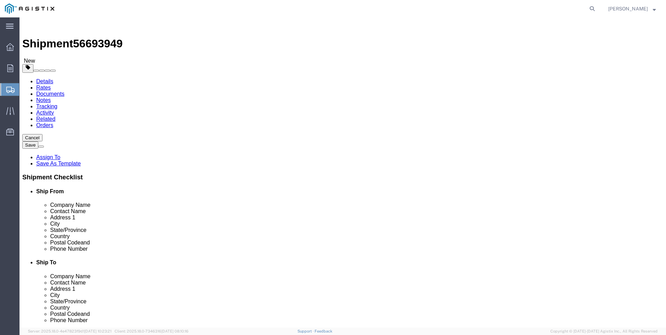
click select "Select cm ft in"
click input "text"
type input "45"
type input "8.5"
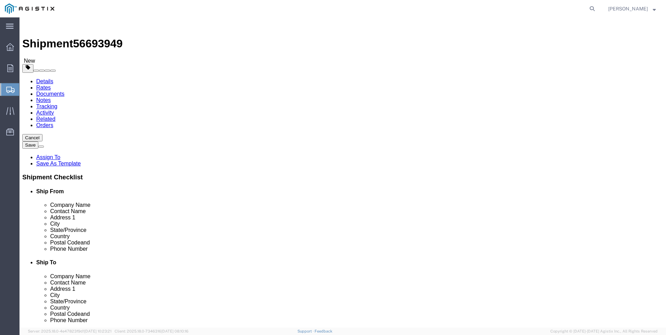
type input "8"
click input "0.00"
type input "17564"
click link "Add Content"
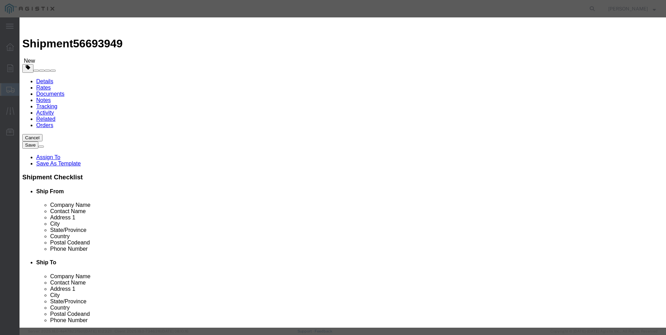
click input "text"
type input "steel poles"
type input "1"
select select "MX"
click input "0"
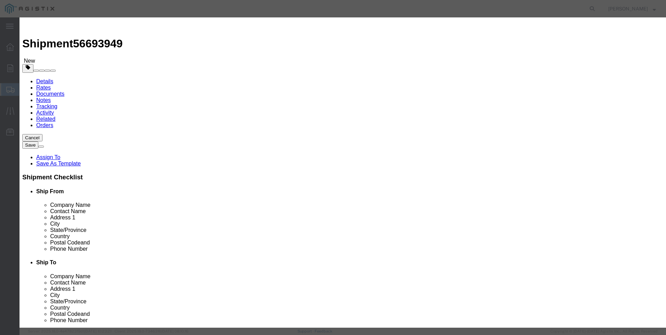
type input "12"
type input "1"
select select "USD"
select select "50"
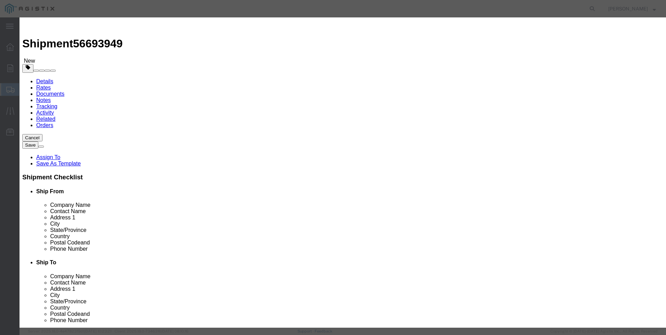
click button "Save & Close"
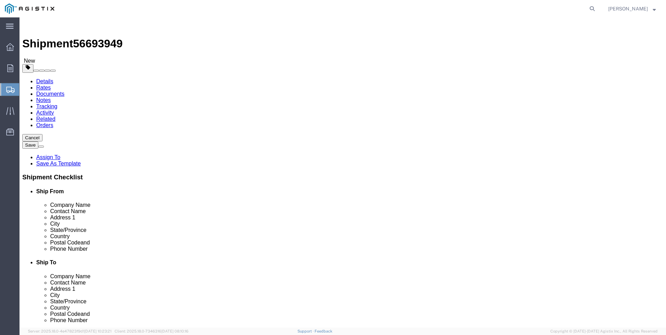
click button "Rate Shipment"
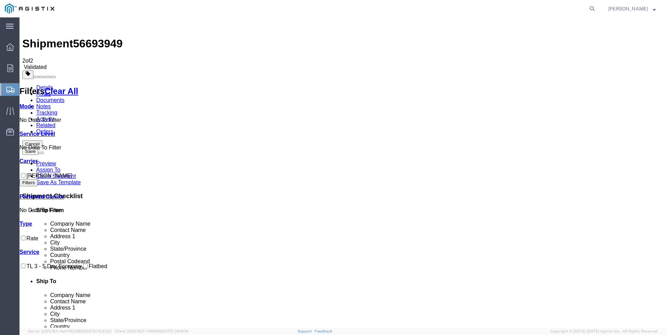
checkbox input "true"
